Goal: Task Accomplishment & Management: Use online tool/utility

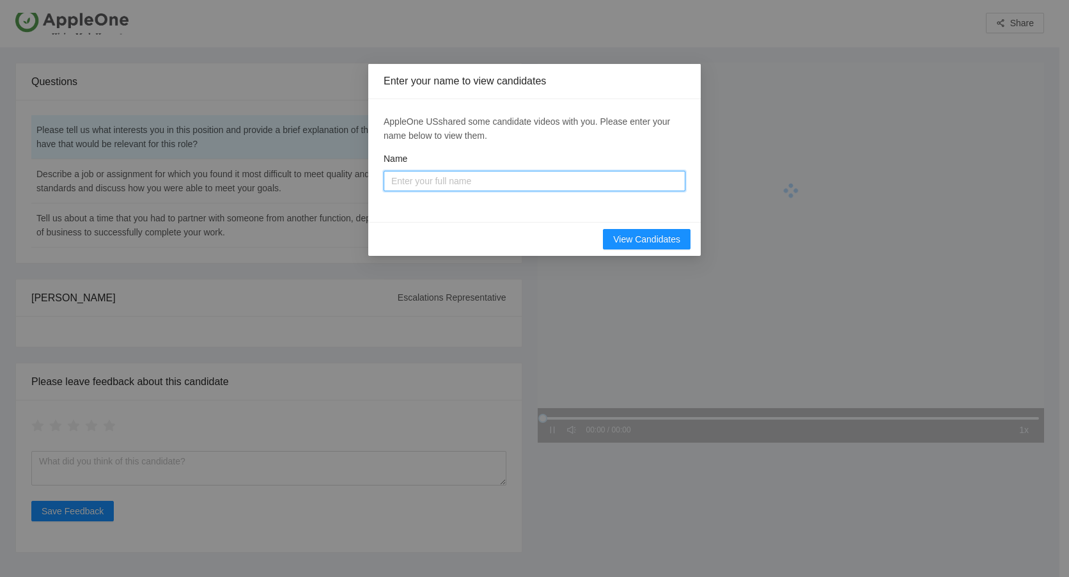
click at [425, 178] on input "Name" at bounding box center [535, 181] width 302 height 20
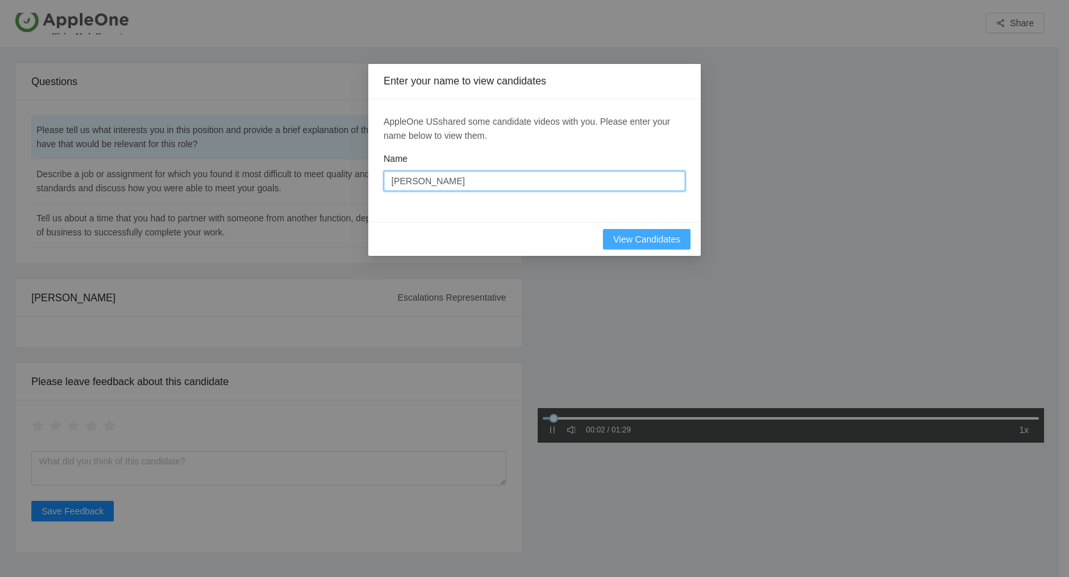
type input "[PERSON_NAME]"
click at [646, 241] on span "View Candidates" at bounding box center [646, 239] width 67 height 14
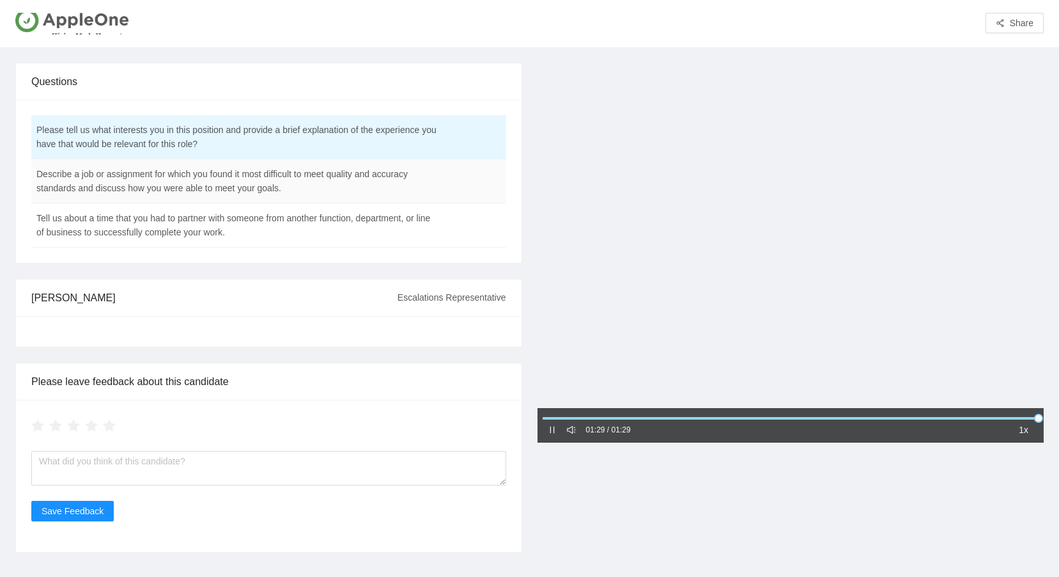
click at [340, 182] on td "Describe a job or assignment for which you found it most difficult to meet qual…" at bounding box center [236, 181] width 411 height 44
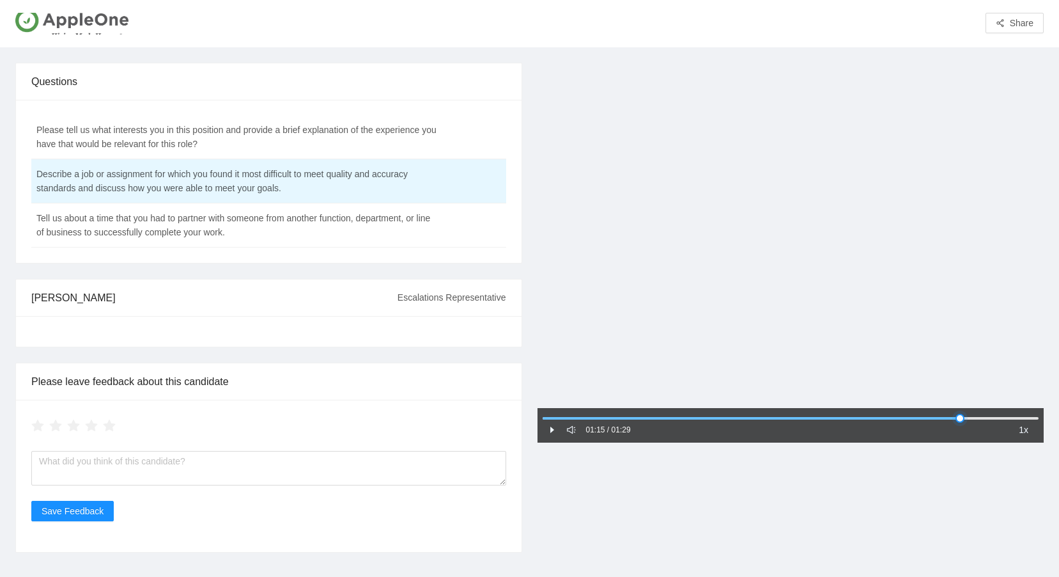
click at [960, 417] on div at bounding box center [791, 418] width 497 height 8
click at [1022, 418] on div at bounding box center [791, 418] width 497 height 8
click at [262, 228] on td "Tell us about a time that you had to partner with someone from another function…" at bounding box center [236, 225] width 411 height 44
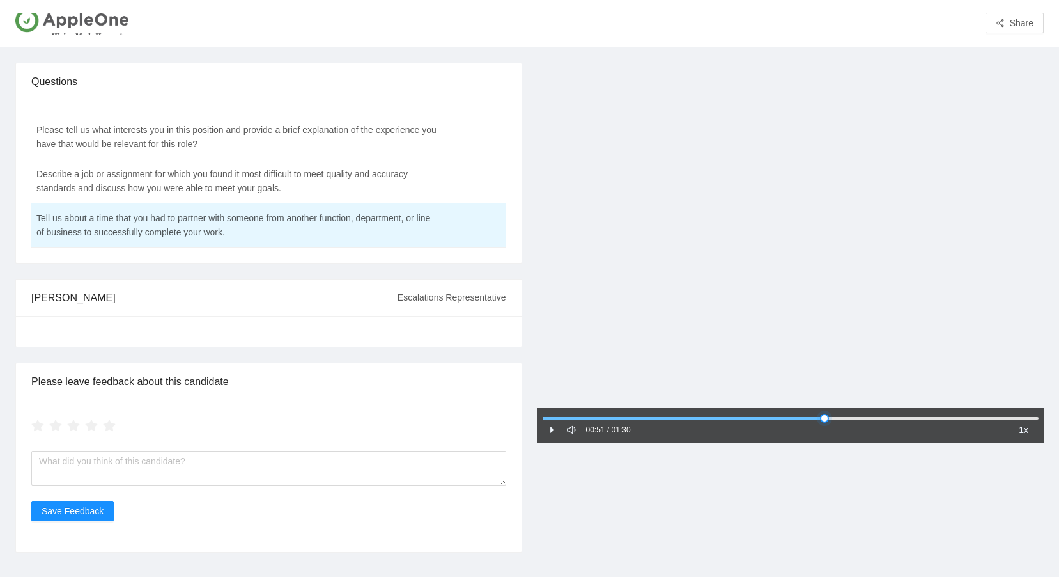
click at [825, 415] on div at bounding box center [791, 418] width 497 height 8
click at [1017, 418] on div at bounding box center [791, 418] width 497 height 8
click at [445, 432] on div at bounding box center [268, 425] width 475 height 20
